Goal: Task Accomplishment & Management: Manage account settings

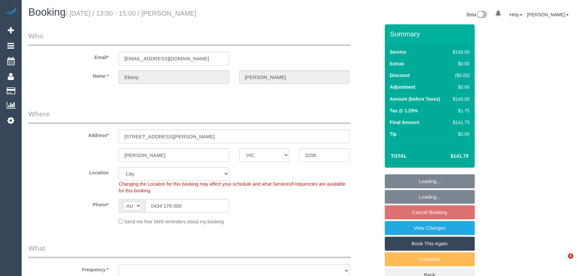
select select "VIC"
select select "object:873"
select select "number:27"
select select "number:14"
select select "number:19"
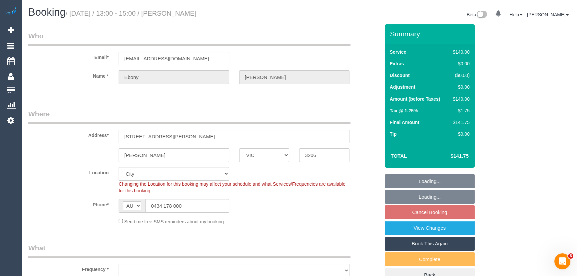
select select "number:24"
select select "number:33"
select select "number:12"
select select "object:878"
select select "string:stripe-pm_1RNLIL2GScqysDRVs1rw3tvU"
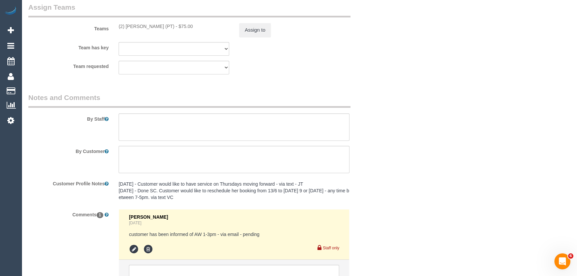
scroll to position [1118, 0]
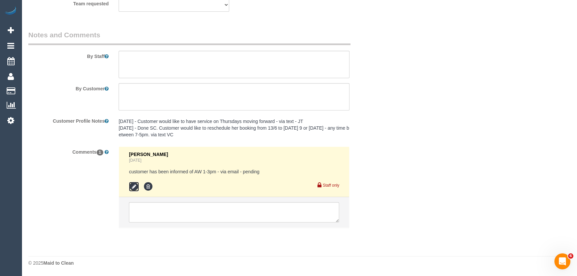
click at [134, 184] on icon at bounding box center [134, 186] width 10 height 10
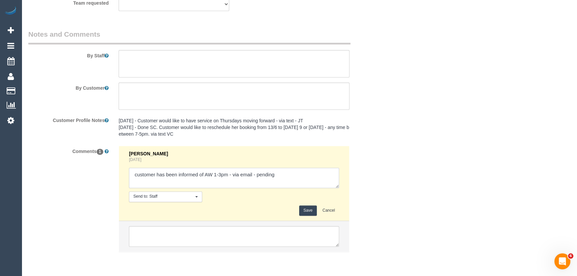
click at [297, 172] on textarea at bounding box center [234, 177] width 210 height 21
type textarea "customer has been informed of AW 1-3pm - via email - confirmed"
click at [305, 213] on button "Save" at bounding box center [308, 210] width 18 height 10
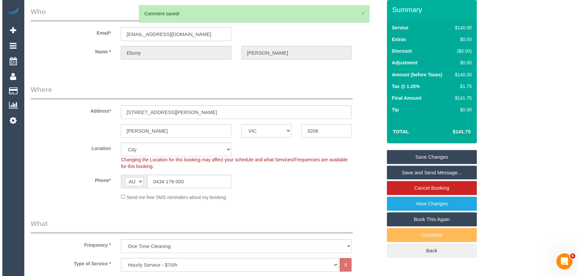
scroll to position [0, 0]
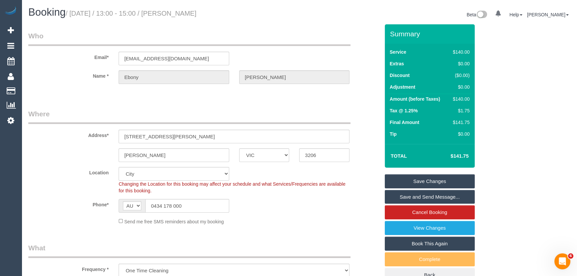
click at [424, 195] on link "Save and Send Message..." at bounding box center [430, 197] width 90 height 14
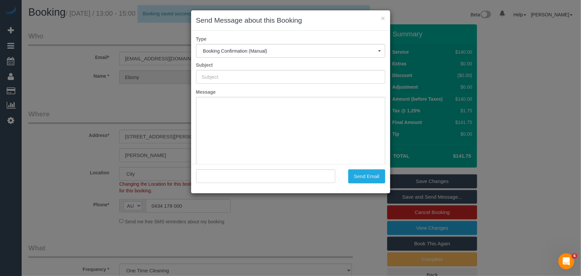
type input "Booking Confirmed"
type input ""Ebony Biggs" <ebony.aidan26@gmail.com>"
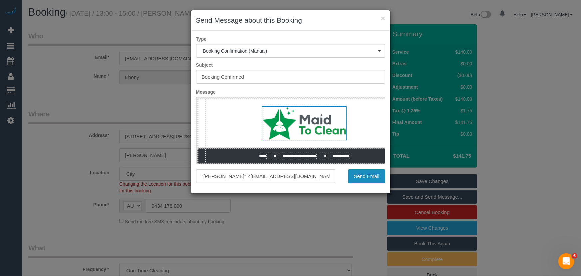
click at [371, 176] on button "Send Email" at bounding box center [366, 176] width 37 height 14
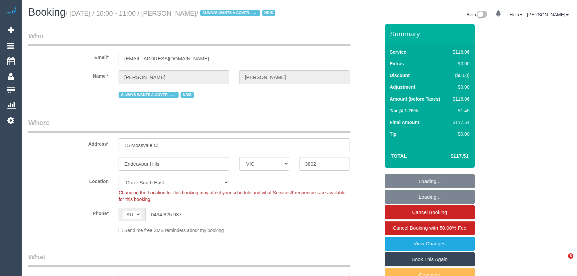
select select "VIC"
select select "number:32"
select select "number:14"
select select "number:19"
select select "number:22"
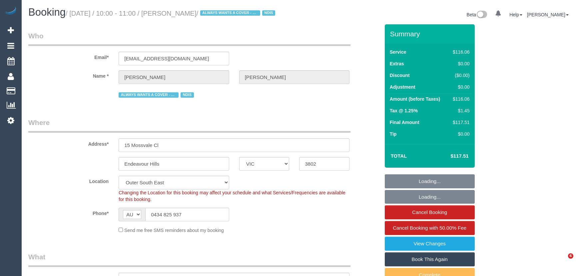
select select "number:33"
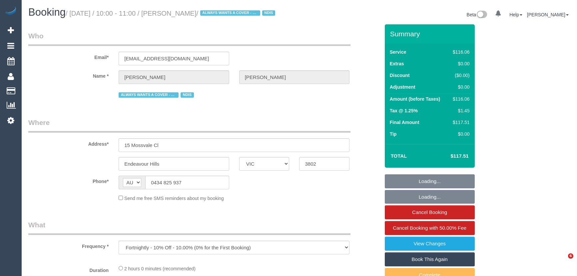
select select "VIC"
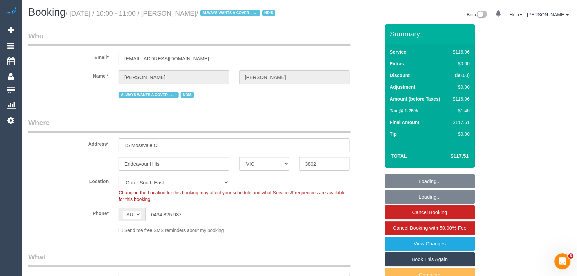
select select "object:756"
select select "number:32"
select select "number:14"
select select "number:19"
select select "number:22"
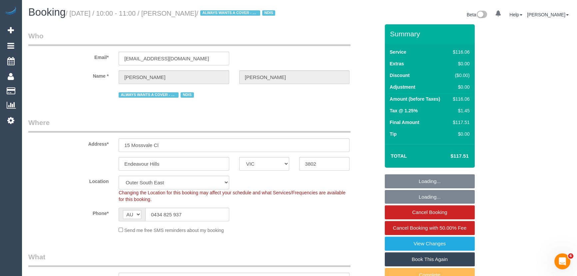
select select "number:33"
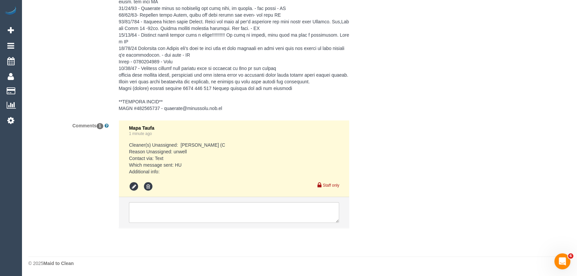
scroll to position [1179, 0]
click at [152, 201] on li at bounding box center [234, 211] width 230 height 31
click at [152, 210] on textarea at bounding box center [234, 211] width 210 height 21
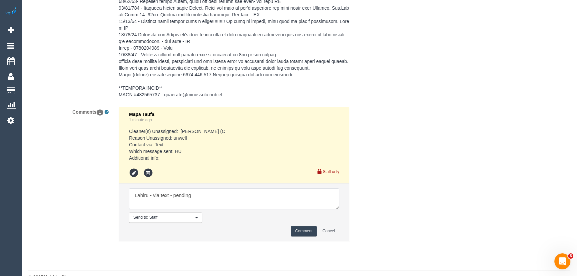
type textarea "Lahiru - via text - pending"
click at [302, 236] on button "Comment" at bounding box center [304, 231] width 26 height 10
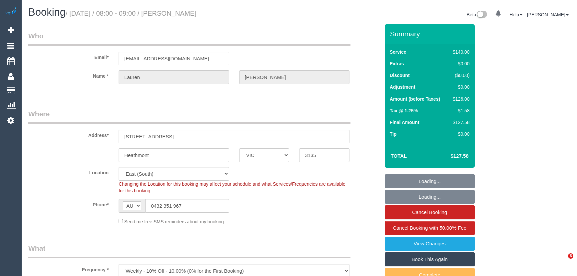
select select "VIC"
select select "number:28"
select select "number:14"
select select "number:19"
select select "number:25"
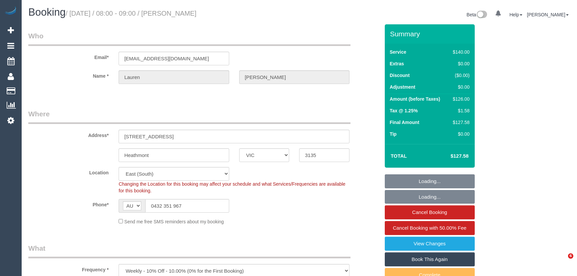
select select "number:34"
select select "number:11"
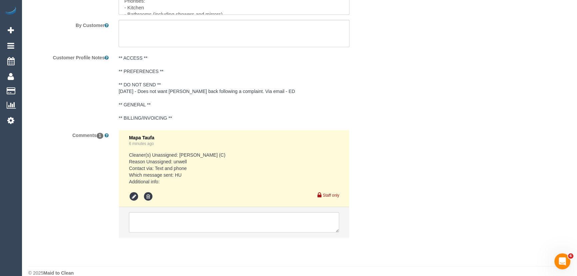
scroll to position [1202, 0]
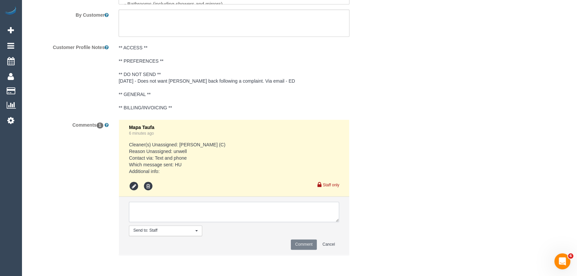
click at [161, 210] on textarea at bounding box center [234, 211] width 210 height 21
type textarea "[PERSON_NAME] AW 1-3pm - via text - pending"
click at [309, 245] on button "Comment" at bounding box center [304, 244] width 26 height 10
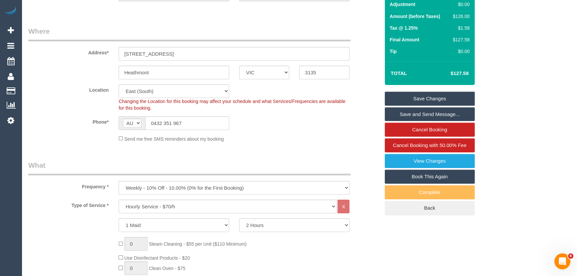
scroll to position [0, 0]
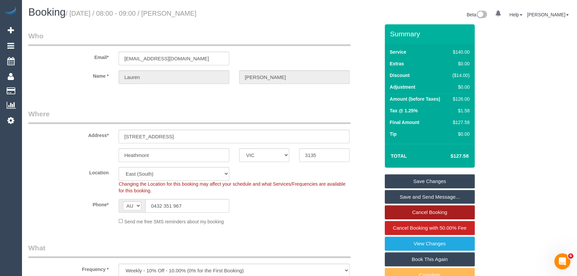
click at [403, 214] on link "Cancel Booking" at bounding box center [430, 212] width 90 height 14
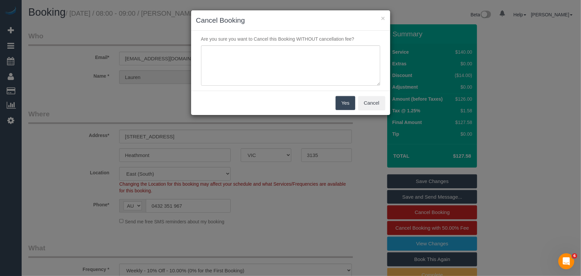
click at [253, 41] on p "Are you sure you want to Cancel this Booking WITHOUT cancellation fee?" at bounding box center [290, 39] width 189 height 7
click at [254, 53] on textarea at bounding box center [290, 65] width 179 height 41
type textarea "customer would like to skip - via text - JT"
click at [347, 101] on button "Yes" at bounding box center [345, 103] width 19 height 14
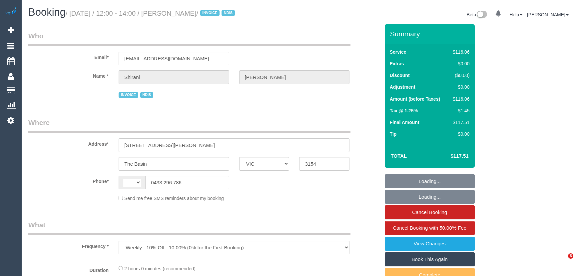
select select "VIC"
select select "number:29"
select select "number:14"
select select "number:19"
select select "number:36"
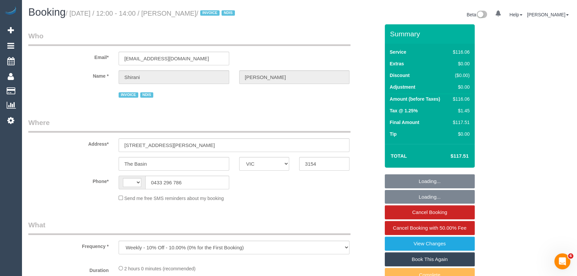
select select "number:35"
select select "number:12"
select select "string:AU"
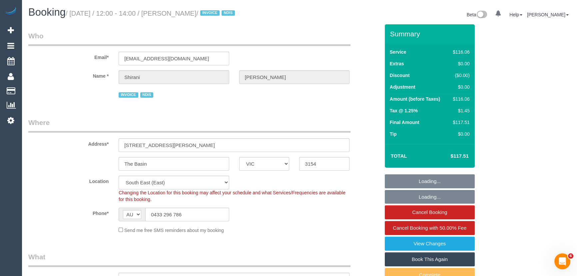
select select "object:1320"
select select "spot1"
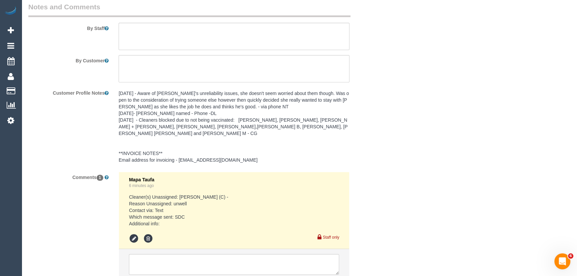
scroll to position [948, 0]
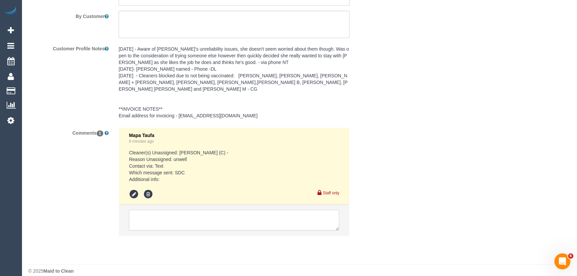
click at [160, 209] on textarea at bounding box center [234, 219] width 210 height 21
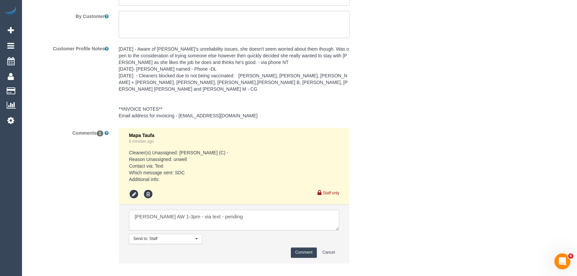
type textarea "[PERSON_NAME] AW 1-3pm - via text - pending"
click at [312, 247] on button "Comment" at bounding box center [304, 252] width 26 height 10
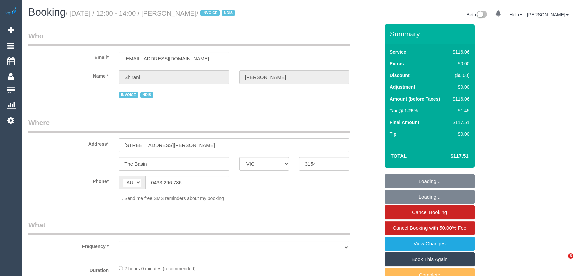
select select "VIC"
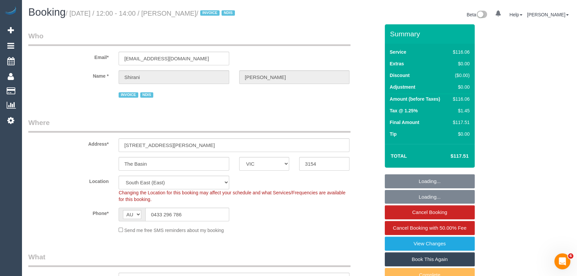
select select "object:574"
select select "spot1"
select select "number:29"
select select "number:14"
select select "number:19"
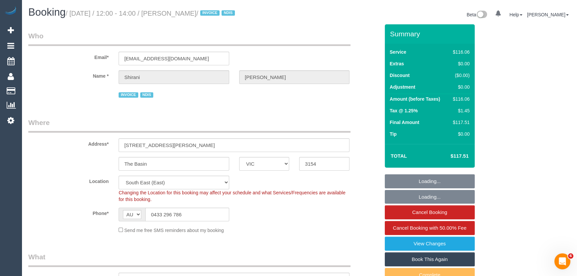
select select "number:36"
select select "number:35"
select select "number:12"
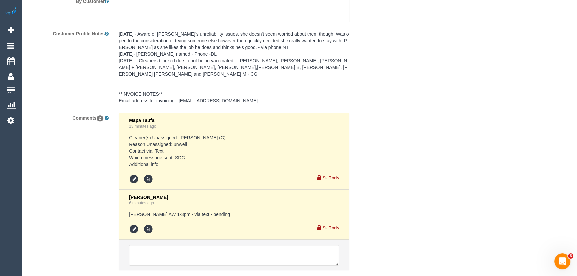
scroll to position [998, 0]
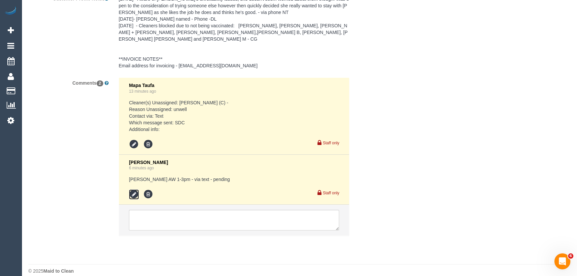
click at [136, 189] on icon at bounding box center [134, 194] width 10 height 10
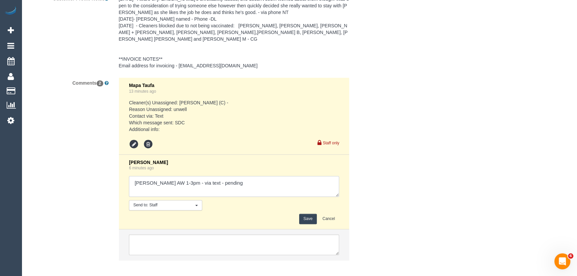
click at [232, 177] on textarea at bounding box center [234, 186] width 210 height 21
type textarea "Claire AW 1-3pm - via text - confirmed Customer has been informed of cover and …"
click at [303, 213] on button "Save" at bounding box center [308, 218] width 18 height 10
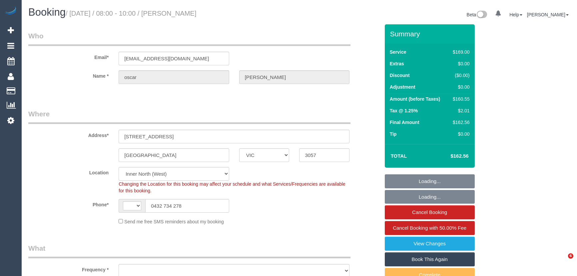
select select "VIC"
select select "string:AU"
select select "object:671"
select select "string:stripe-pm_1NwgCk2GScqysDRVmKLmTTVQ"
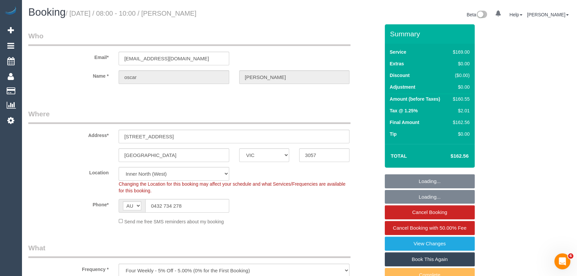
select select "number:27"
select select "number:14"
select select "number:18"
select select "number:36"
select select "number:34"
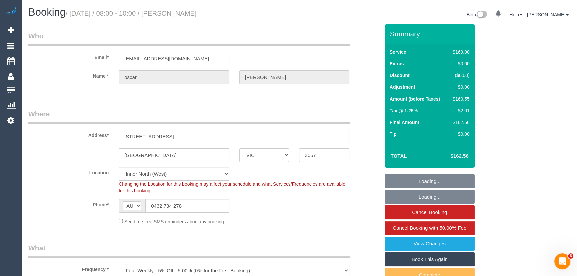
select select "number:12"
select select "object:822"
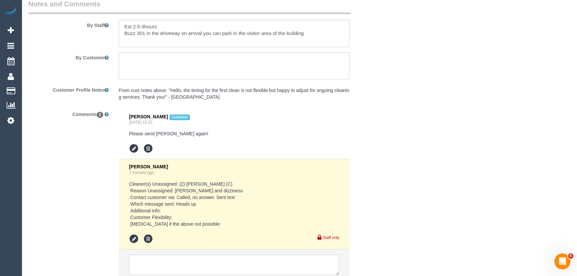
scroll to position [1216, 0]
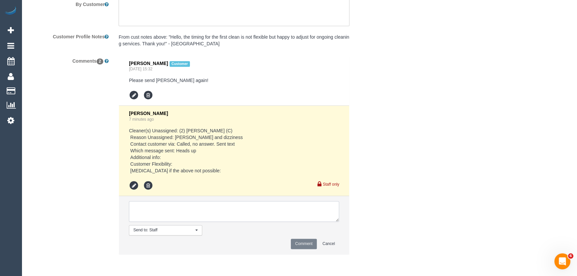
click at [167, 206] on textarea at bounding box center [234, 211] width 210 height 21
type textarea "[PERSON_NAME] - via text - pending"
click at [303, 247] on button "Comment" at bounding box center [304, 243] width 26 height 10
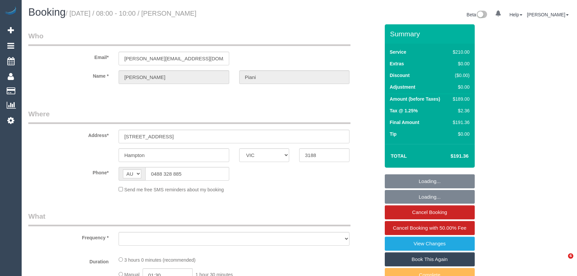
select select "VIC"
select select "string:stripe-pm_1Rlkos2GScqysDRV2LzDP81T"
select select "number:29"
select select "number:14"
select select "number:19"
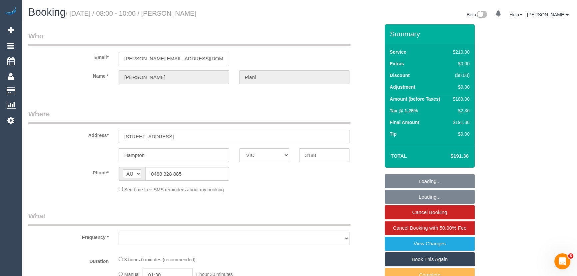
select select "number:36"
select select "number:34"
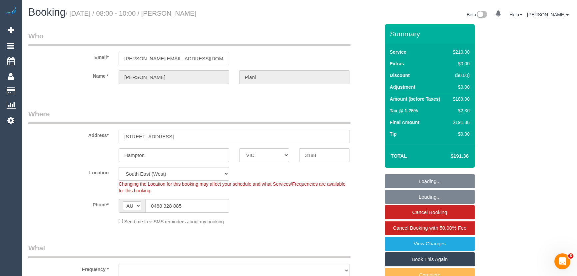
select select "object:734"
select select "180"
select select "object:1485"
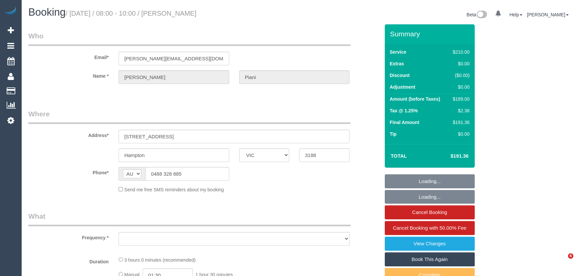
select select "VIC"
select select "string:stripe-pm_1Rlkos2GScqysDRV2LzDP81T"
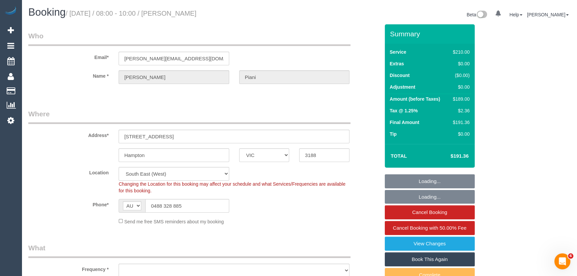
select select "object:734"
select select "number:29"
select select "number:14"
select select "number:19"
select select "number:36"
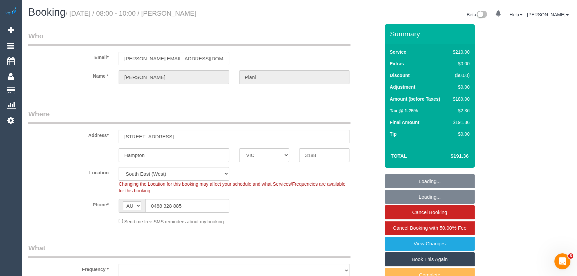
select select "number:34"
select select "object:756"
select select "180"
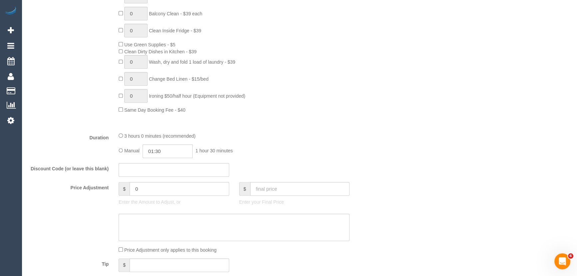
scroll to position [484, 0]
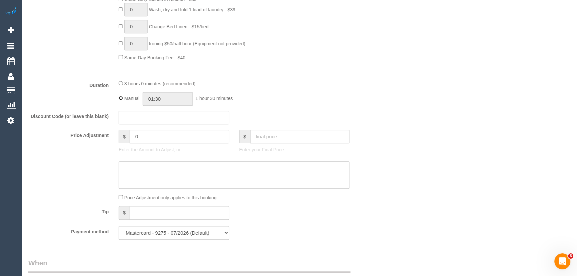
type input "03:00"
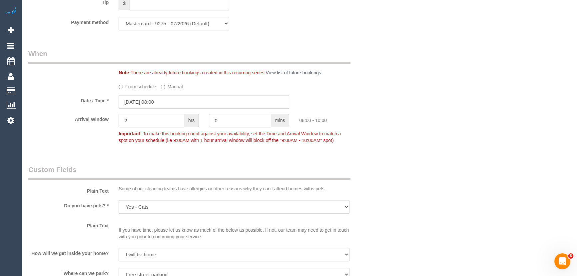
scroll to position [696, 0]
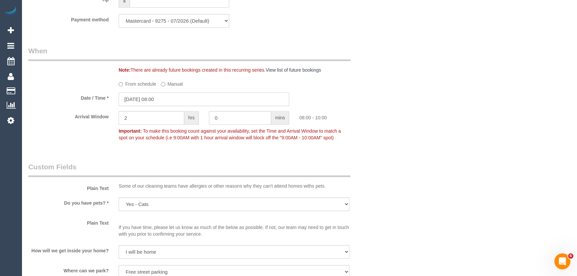
click at [176, 98] on input "16/10/2025 08:00" at bounding box center [204, 99] width 170 height 14
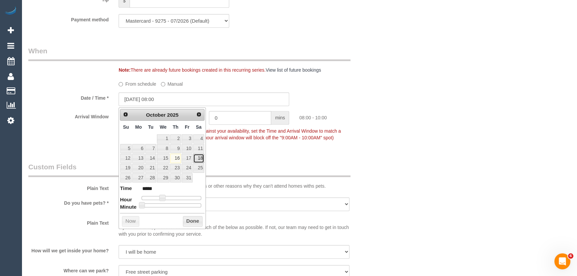
click at [201, 158] on link "18" at bounding box center [198, 157] width 11 height 9
click at [247, 156] on div "Who Email* joanne.piani@gmail.com Name * Joanne Piani Where Address* 131 Linacr…" at bounding box center [203, 141] width 361 height 1627
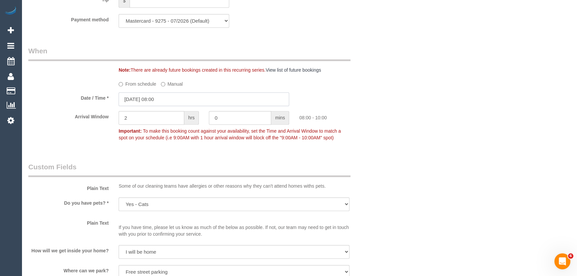
click at [179, 102] on input "18/10/2025 08:00" at bounding box center [204, 99] width 170 height 14
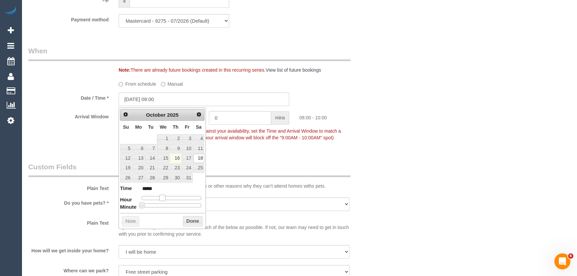
type input "18/10/2025 07:00"
type input "*****"
click at [160, 196] on span at bounding box center [160, 197] width 6 height 6
click at [245, 160] on div "Who Email* joanne.piani@gmail.com Name * Joanne Piani Where Address* 131 Linacr…" at bounding box center [203, 141] width 361 height 1627
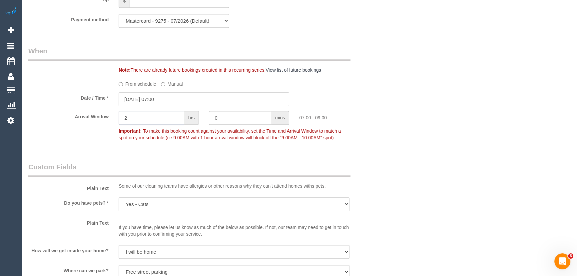
click at [142, 120] on input "2" at bounding box center [152, 118] width 66 height 14
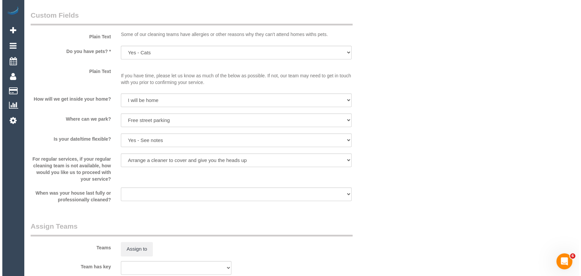
scroll to position [938, 0]
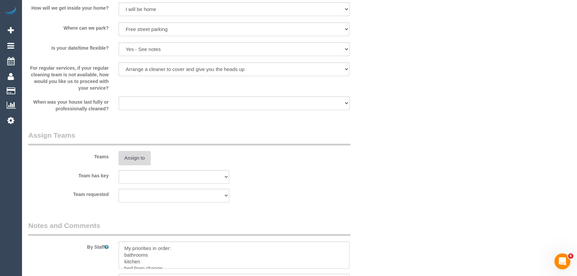
type input "1"
click at [142, 156] on button "Assign to" at bounding box center [135, 158] width 32 height 14
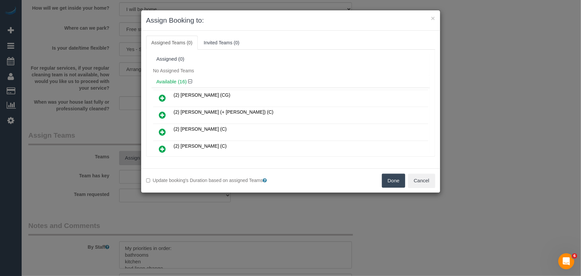
scroll to position [75, 0]
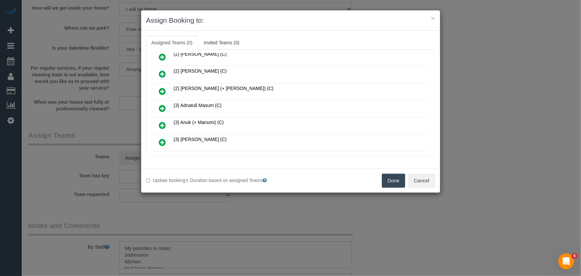
drag, startPoint x: 161, startPoint y: 106, endPoint x: 161, endPoint y: 111, distance: 4.3
click at [161, 106] on icon at bounding box center [162, 108] width 7 height 8
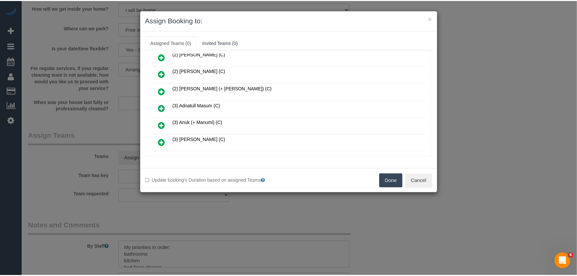
scroll to position [90, 0]
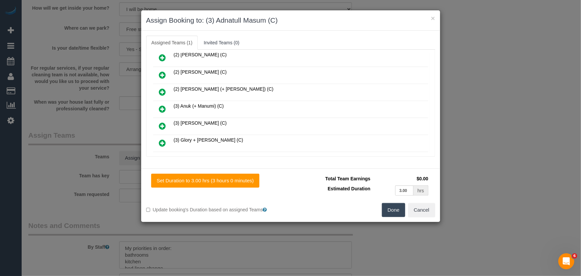
drag, startPoint x: 392, startPoint y: 212, endPoint x: 376, endPoint y: 205, distance: 17.2
click at [392, 212] on button "Done" at bounding box center [393, 210] width 23 height 14
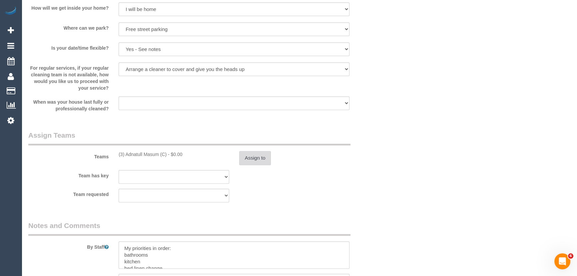
click at [260, 157] on button "Assign to" at bounding box center [255, 158] width 32 height 14
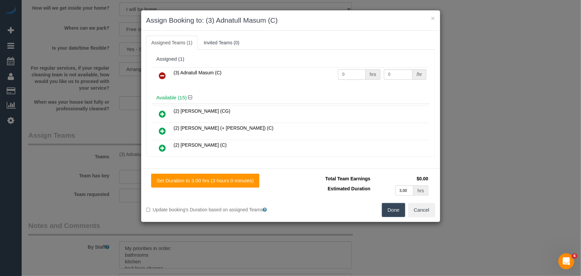
click at [350, 74] on input "0" at bounding box center [352, 74] width 28 height 10
type input "3"
type input "35"
click at [401, 208] on button "Done" at bounding box center [393, 210] width 23 height 14
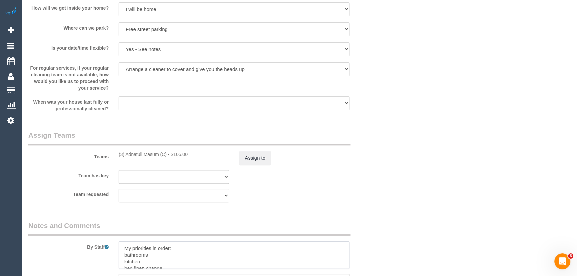
click at [123, 247] on textarea at bounding box center [234, 254] width 231 height 27
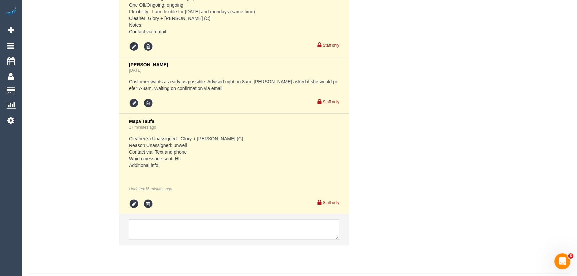
scroll to position [1399, 0]
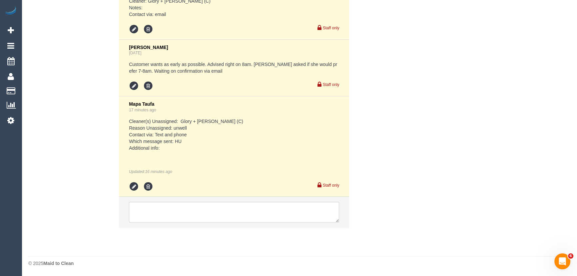
type textarea "*cover* My priorities in order: bathrooms kitchen bed linen change mop of woode…"
click at [185, 216] on textarea at bounding box center [234, 211] width 210 height 21
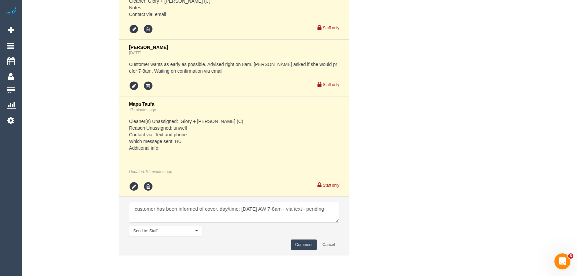
type textarea "customer has been informed of cover, day/time: Saturday 18/10 AW 7-8am - via te…"
click at [308, 245] on button "Comment" at bounding box center [304, 244] width 26 height 10
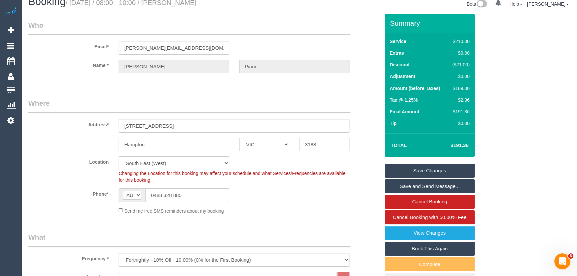
scroll to position [0, 0]
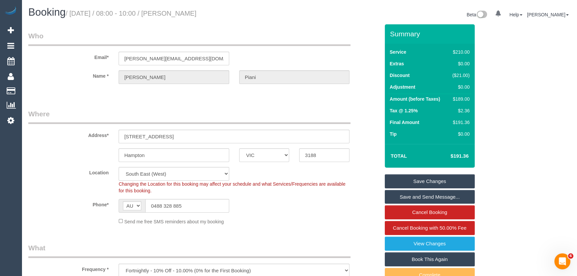
click at [180, 12] on small "/ October 16, 2025 / 08:00 - 10:00 / Joanne Piani" at bounding box center [131, 13] width 131 height 7
copy small "Joanne Piani"
drag, startPoint x: 425, startPoint y: 183, endPoint x: 421, endPoint y: 179, distance: 5.9
click at [425, 183] on link "Save Changes" at bounding box center [430, 181] width 90 height 14
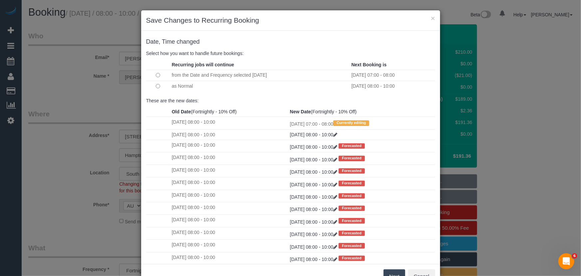
click at [389, 272] on button "Next" at bounding box center [395, 276] width 22 height 14
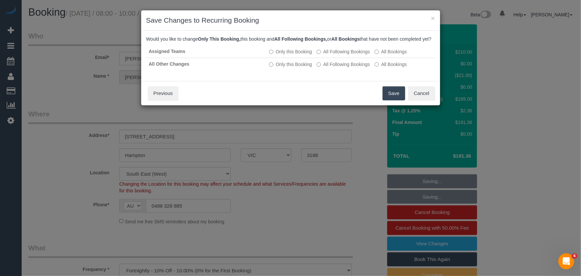
click at [392, 100] on button "Save" at bounding box center [394, 93] width 23 height 14
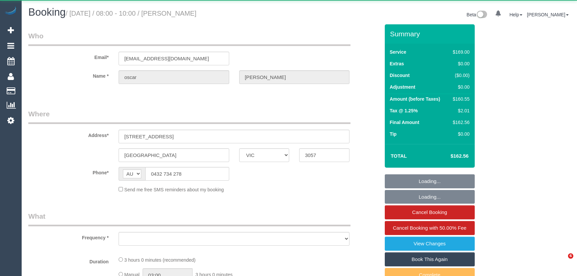
select select "VIC"
select select "object:687"
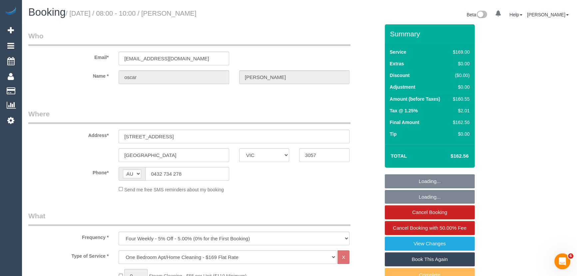
select select "string:stripe-pm_1NwgCk2GScqysDRVmKLmTTVQ"
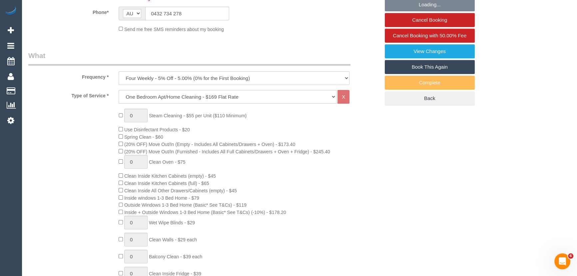
select select "number:27"
select select "number:14"
select select "number:18"
select select "number:36"
select select "number:34"
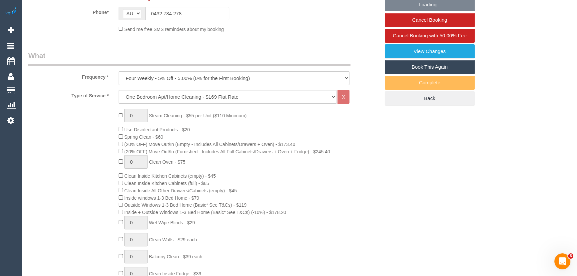
select select "number:12"
select select "object:1680"
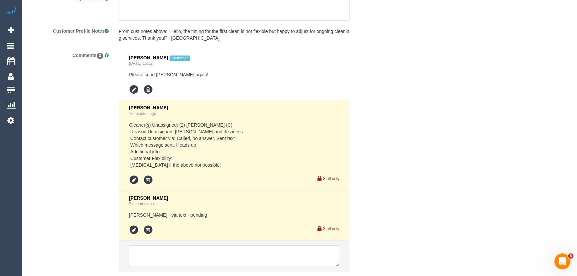
scroll to position [1267, 0]
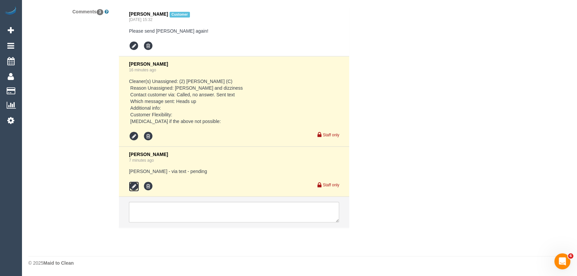
click at [132, 188] on icon at bounding box center [134, 186] width 10 height 10
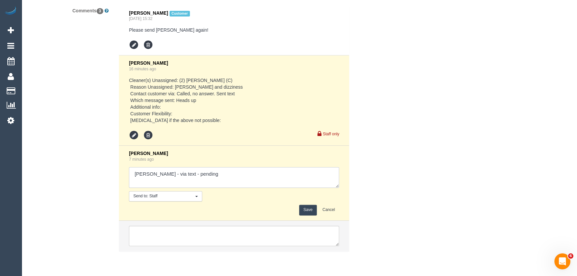
click at [214, 184] on textarea at bounding box center [234, 177] width 210 height 21
type textarea "Antony - via text - pending Buddhi - via text - pending"
click at [309, 210] on button "Save" at bounding box center [308, 209] width 18 height 10
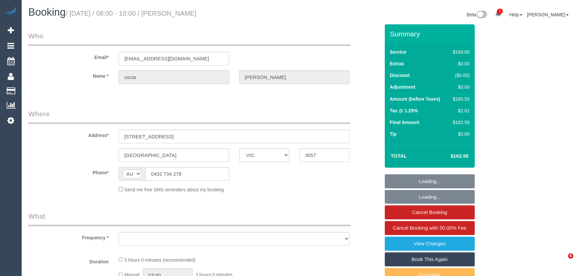
select select "VIC"
select select "object:597"
select select "string:stripe-pm_1NwgCk2GScqysDRVmKLmTTVQ"
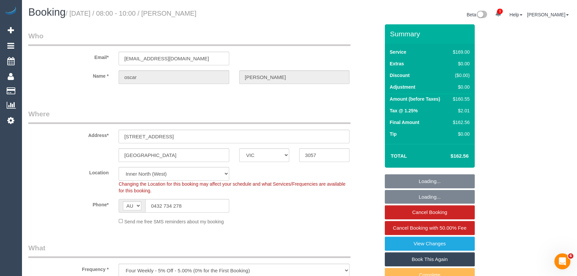
select select "number:27"
select select "number:14"
select select "number:18"
select select "number:36"
select select "number:34"
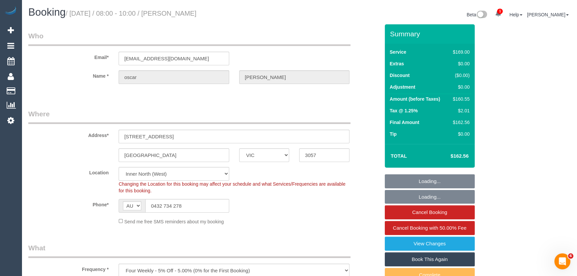
select select "number:12"
select select "object:852"
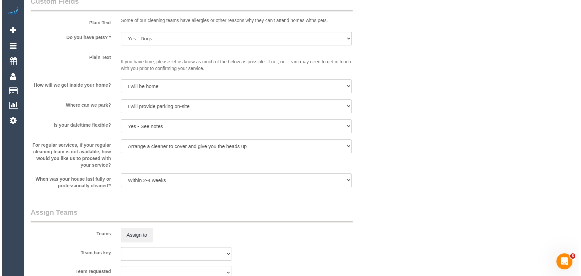
scroll to position [938, 0]
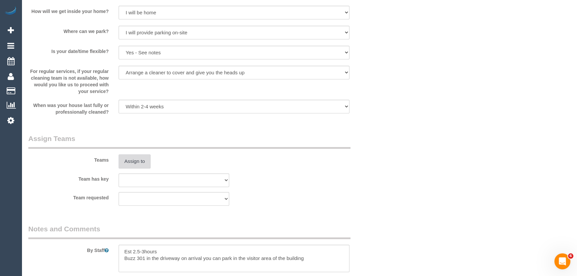
click at [130, 161] on button "Assign to" at bounding box center [135, 161] width 32 height 14
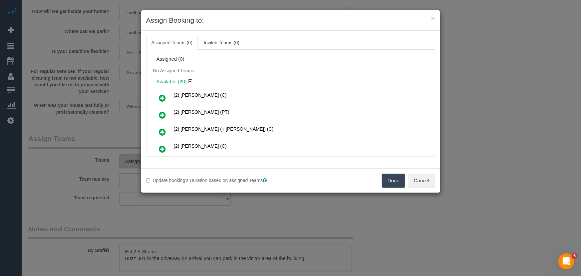
scroll to position [142, 0]
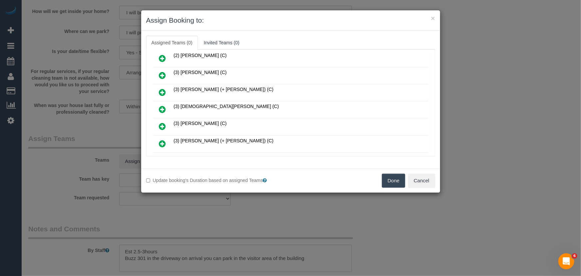
click at [161, 105] on icon at bounding box center [162, 109] width 7 height 8
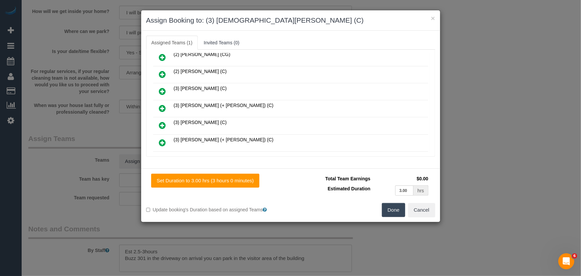
click at [161, 121] on icon at bounding box center [162, 125] width 7 height 8
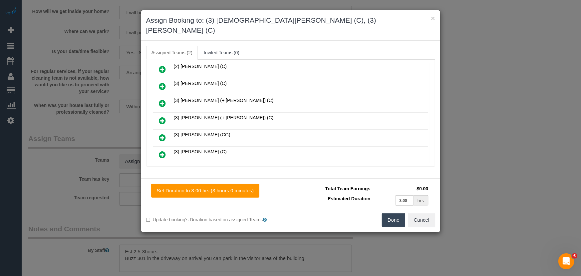
click at [390, 213] on button "Done" at bounding box center [393, 220] width 23 height 14
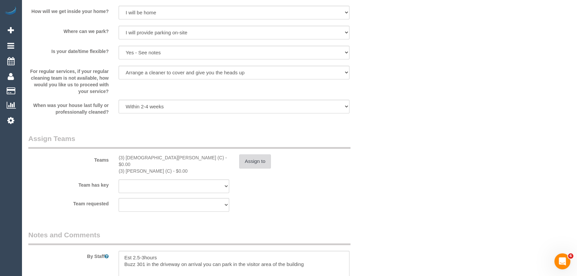
click at [261, 162] on button "Assign to" at bounding box center [255, 161] width 32 height 14
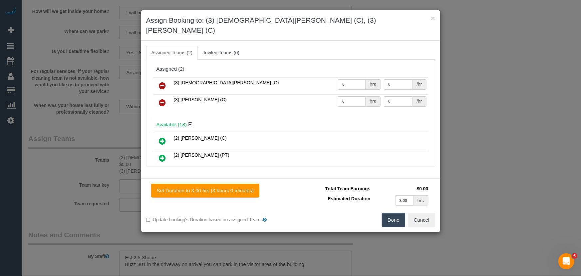
click at [162, 99] on icon at bounding box center [162, 103] width 7 height 8
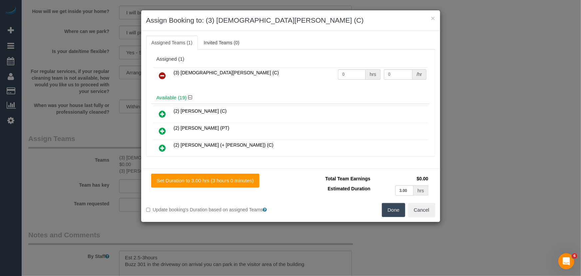
click at [394, 212] on button "Done" at bounding box center [393, 210] width 23 height 14
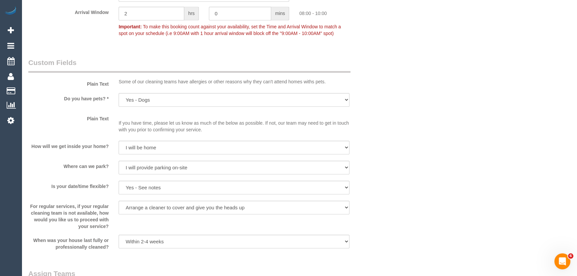
scroll to position [847, 0]
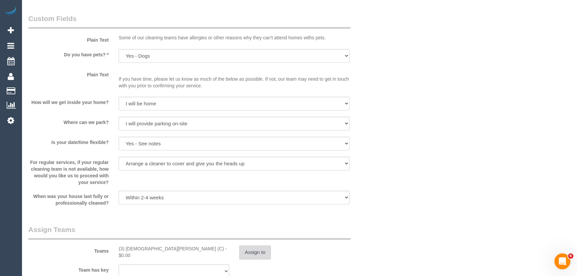
click at [250, 254] on button "Assign to" at bounding box center [255, 252] width 32 height 14
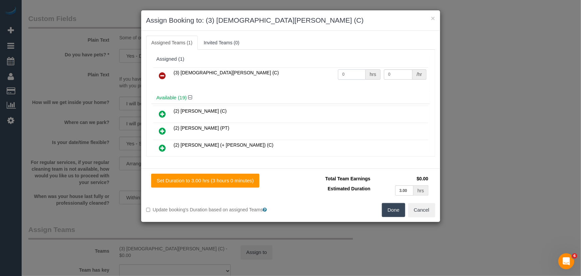
click at [353, 78] on input "0" at bounding box center [352, 74] width 28 height 10
type input "1"
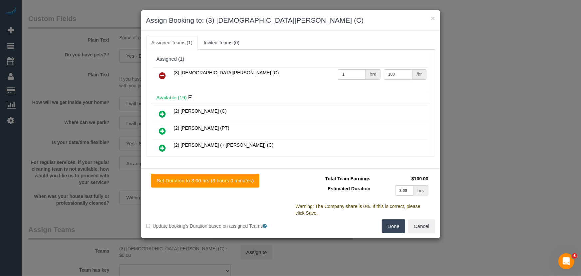
type input "100"
click at [387, 232] on button "Done" at bounding box center [393, 226] width 23 height 14
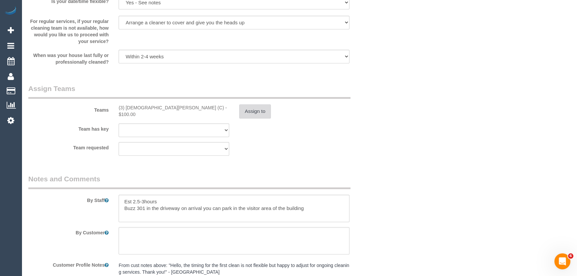
scroll to position [999, 0]
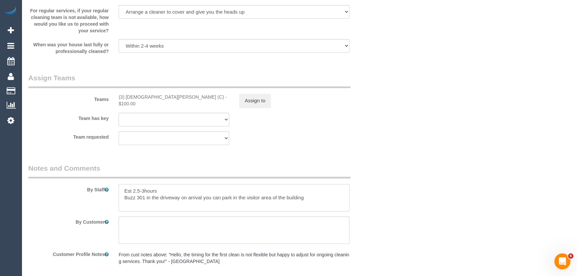
click at [119, 190] on textarea at bounding box center [234, 197] width 231 height 27
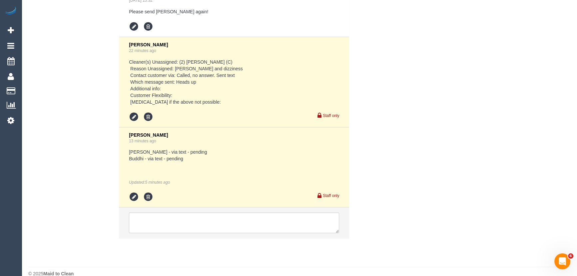
scroll to position [1296, 0]
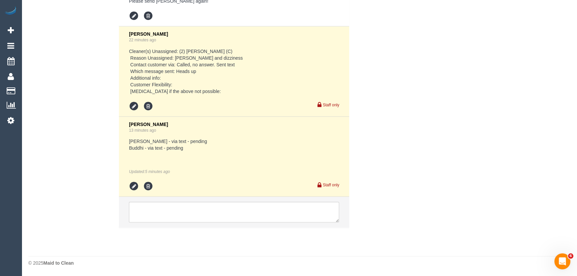
type textarea "*cover* Est 2.5-3hours Buzz 301 in the driveway on arrival you can park in the …"
click at [133, 186] on icon at bounding box center [134, 186] width 10 height 10
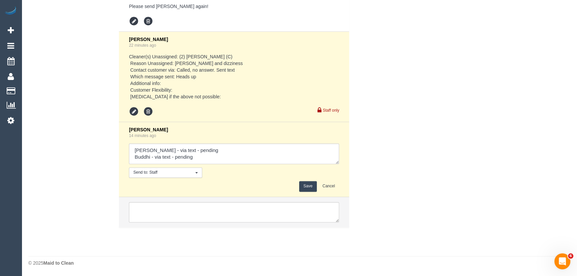
scroll to position [1291, 0]
click at [211, 157] on textarea at bounding box center [234, 153] width 210 height 21
type textarea "Antony - via text - pending Buddhi - via text - confirmed Customer has been inf…"
click at [310, 184] on button "Save" at bounding box center [308, 186] width 18 height 10
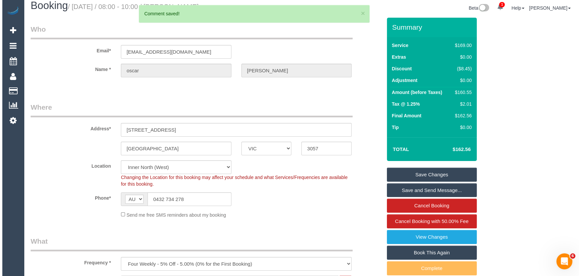
scroll to position [0, 0]
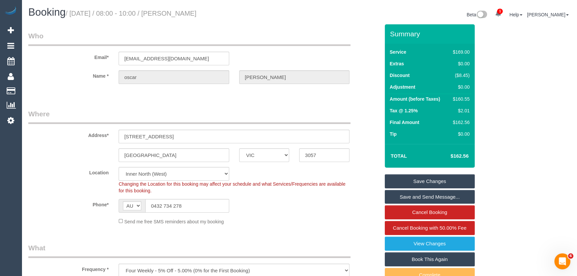
click at [181, 14] on small "/ October 16, 2025 / 08:00 - 10:00 / oscar mccall" at bounding box center [131, 13] width 131 height 7
copy small "oscar mccall"
click at [189, 206] on input "0432 734 278" at bounding box center [187, 206] width 84 height 14
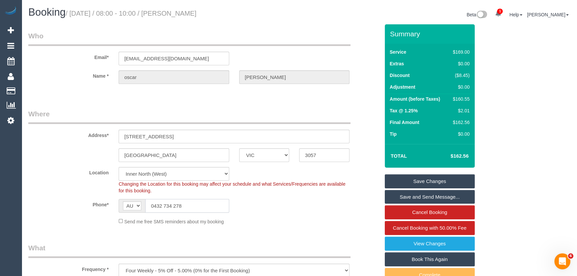
click at [189, 206] on input "0432 734 278" at bounding box center [187, 206] width 84 height 14
click at [404, 196] on link "Save and Send Message..." at bounding box center [430, 197] width 90 height 14
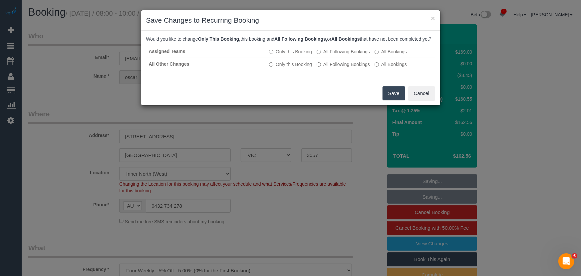
click at [394, 100] on button "Save" at bounding box center [394, 93] width 23 height 14
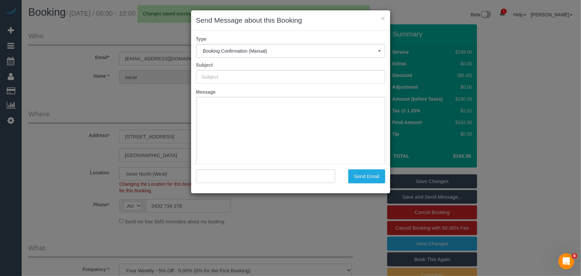
type input "Booking Confirmed"
type input ""oscar mccall" <ojmccall@gmail.com>"
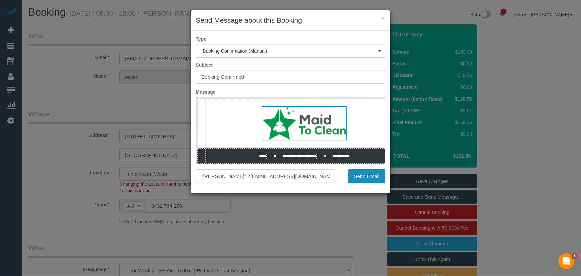
click at [351, 181] on button "Send Email" at bounding box center [366, 176] width 37 height 14
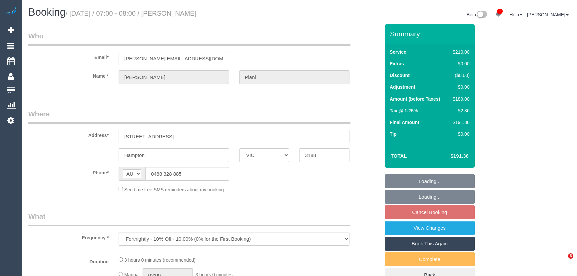
select select "VIC"
select select "string:stripe-pm_1Rlkos2GScqysDRV2LzDP81T"
select select "180"
select select "number:29"
select select "number:14"
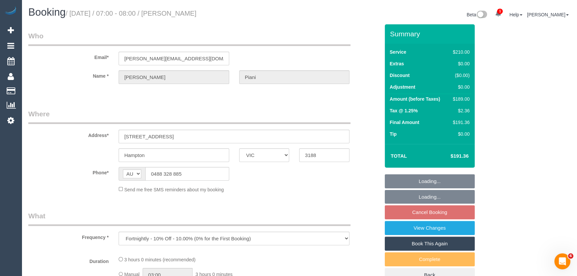
select select "number:19"
select select "number:36"
select select "number:34"
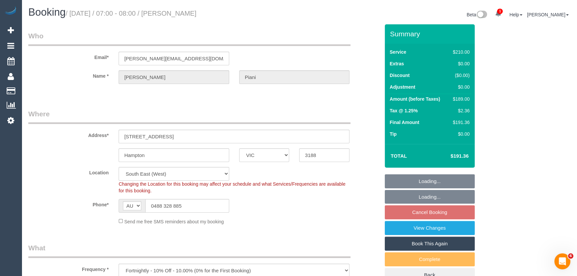
select select "object:944"
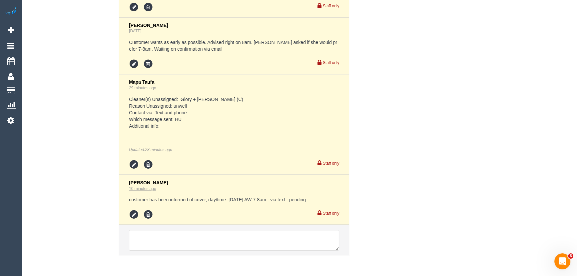
scroll to position [1449, 0]
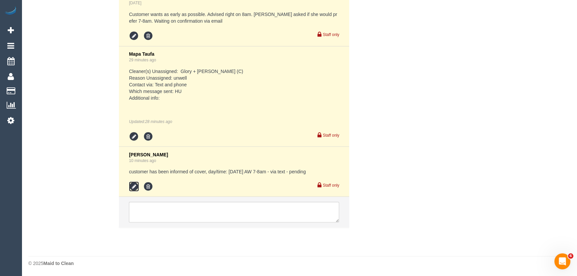
click at [136, 183] on icon at bounding box center [134, 186] width 10 height 10
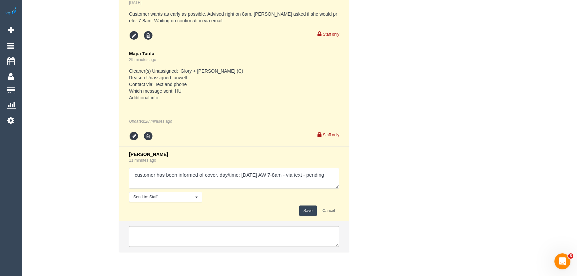
click at [166, 183] on textarea at bounding box center [234, 177] width 210 height 21
type textarea "customer has been informed of cover, day/time: [DATE] AW 7-8am - via text - con…"
click at [304, 212] on button "Save" at bounding box center [308, 210] width 18 height 10
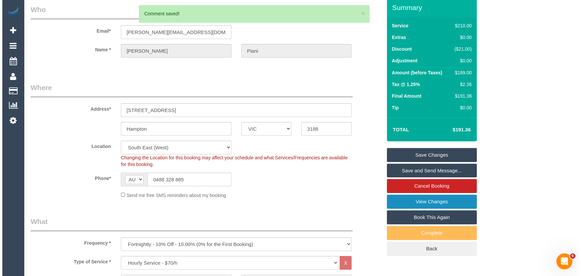
scroll to position [0, 0]
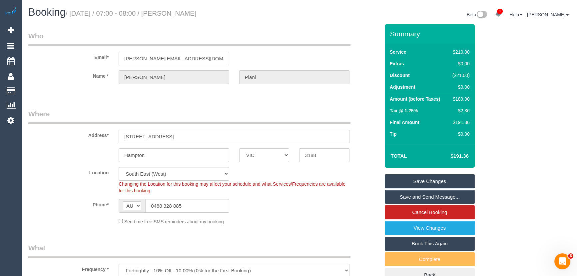
click at [425, 195] on link "Save and Send Message..." at bounding box center [430, 197] width 90 height 14
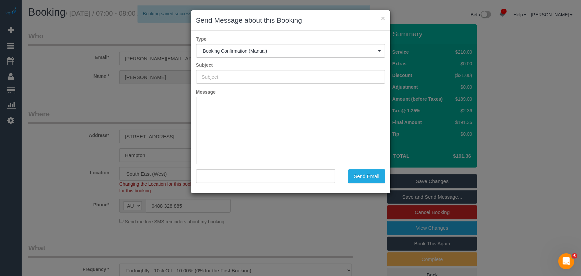
type input "Booking Confirmed"
type input ""[PERSON_NAME]" <[PERSON_NAME][EMAIL_ADDRESS][DOMAIN_NAME]>"
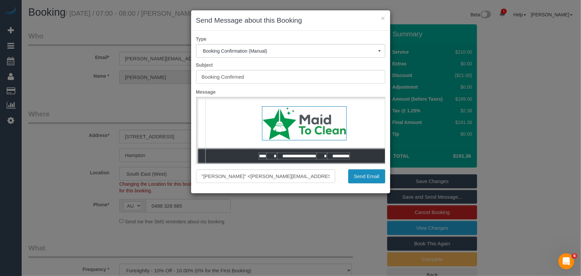
click at [364, 180] on button "Send Email" at bounding box center [366, 176] width 37 height 14
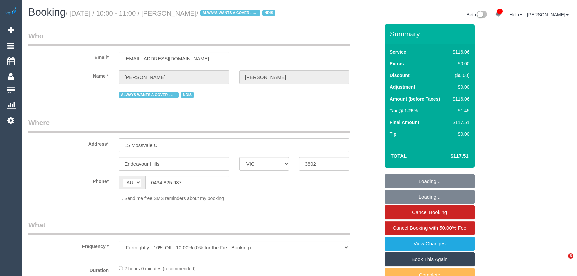
select select "VIC"
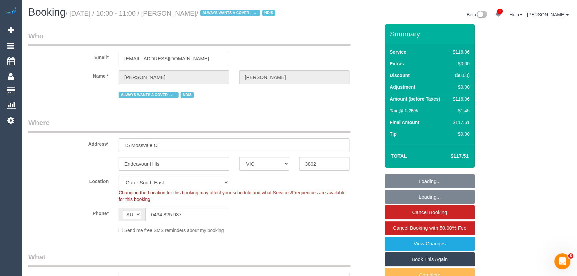
select select "object:637"
select select "number:32"
select select "number:14"
select select "number:19"
select select "number:22"
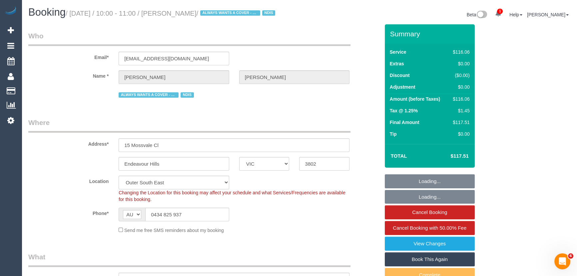
select select "number:33"
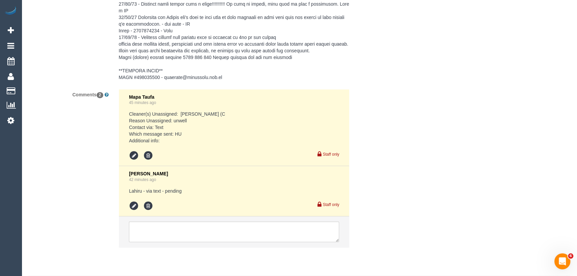
scroll to position [1229, 0]
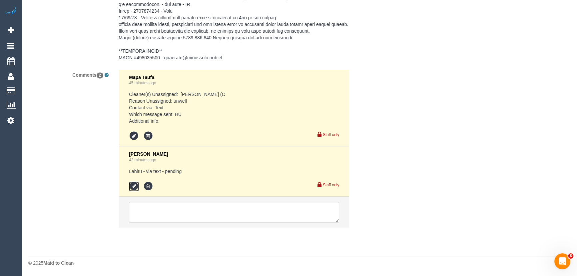
click at [135, 185] on icon at bounding box center [134, 186] width 10 height 10
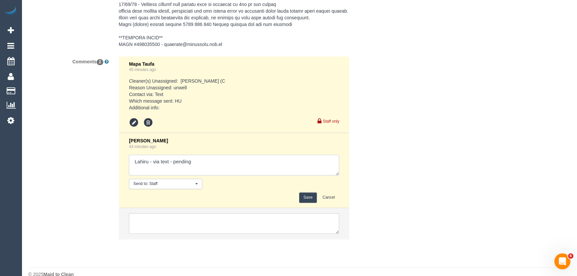
click at [217, 172] on textarea at bounding box center [234, 164] width 210 height 21
type textarea "Lahiru - via text - pending [PERSON_NAME] - via text - pending"
click at [310, 202] on button "Save" at bounding box center [308, 197] width 18 height 10
